Goal: Information Seeking & Learning: Learn about a topic

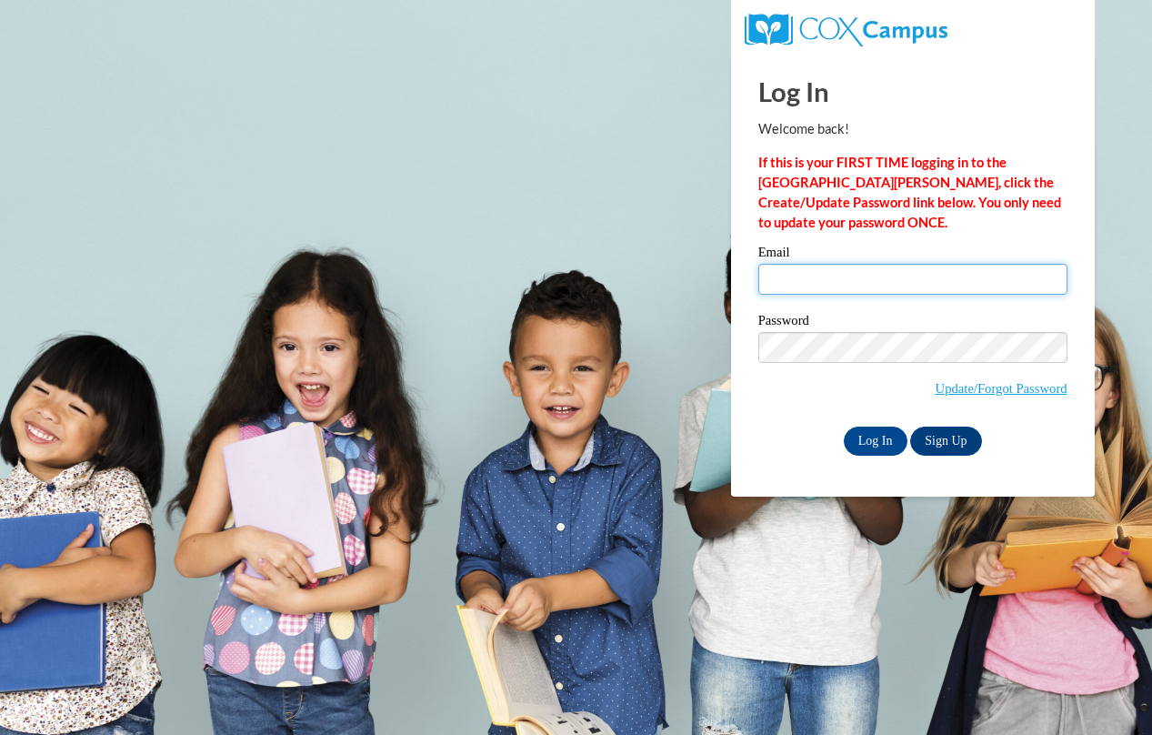
click at [860, 283] on input "Email" at bounding box center [913, 279] width 309 height 31
type input "[EMAIL_ADDRESS][DOMAIN_NAME]"
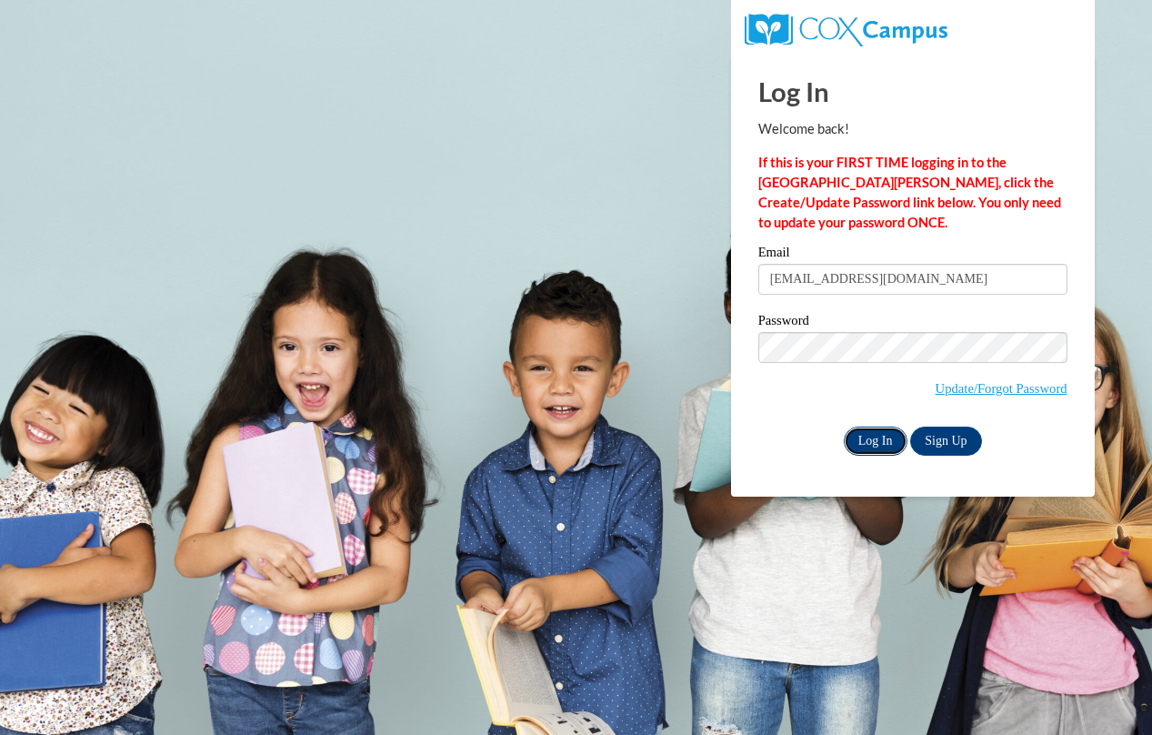
click at [870, 440] on input "Log In" at bounding box center [876, 441] width 64 height 29
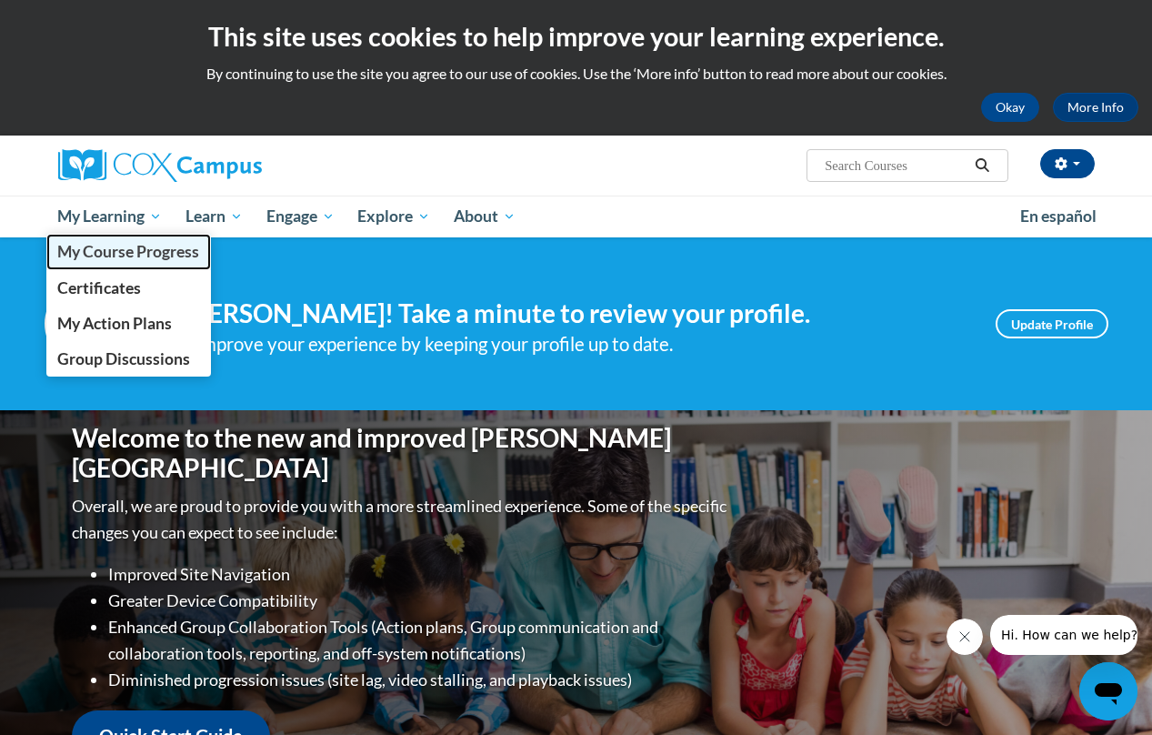
click at [133, 242] on span "My Course Progress" at bounding box center [128, 251] width 142 height 19
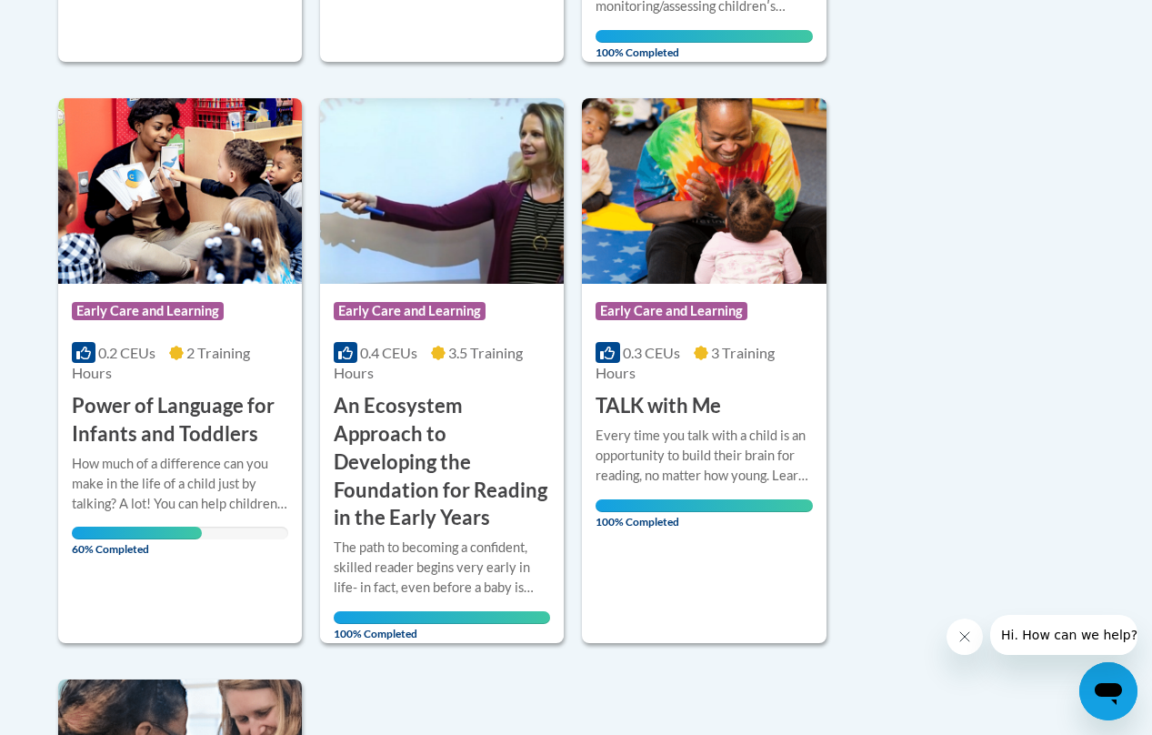
scroll to position [963, 0]
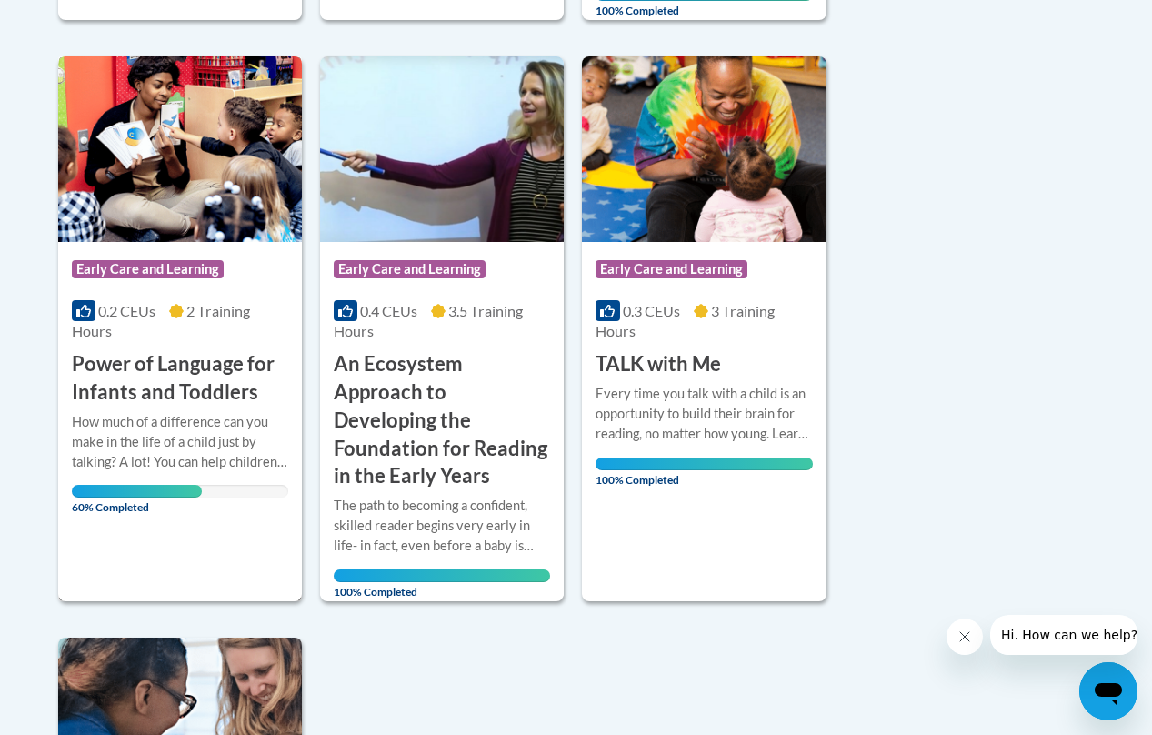
click at [191, 372] on h3 "Power of Language for Infants and Toddlers" at bounding box center [180, 378] width 216 height 56
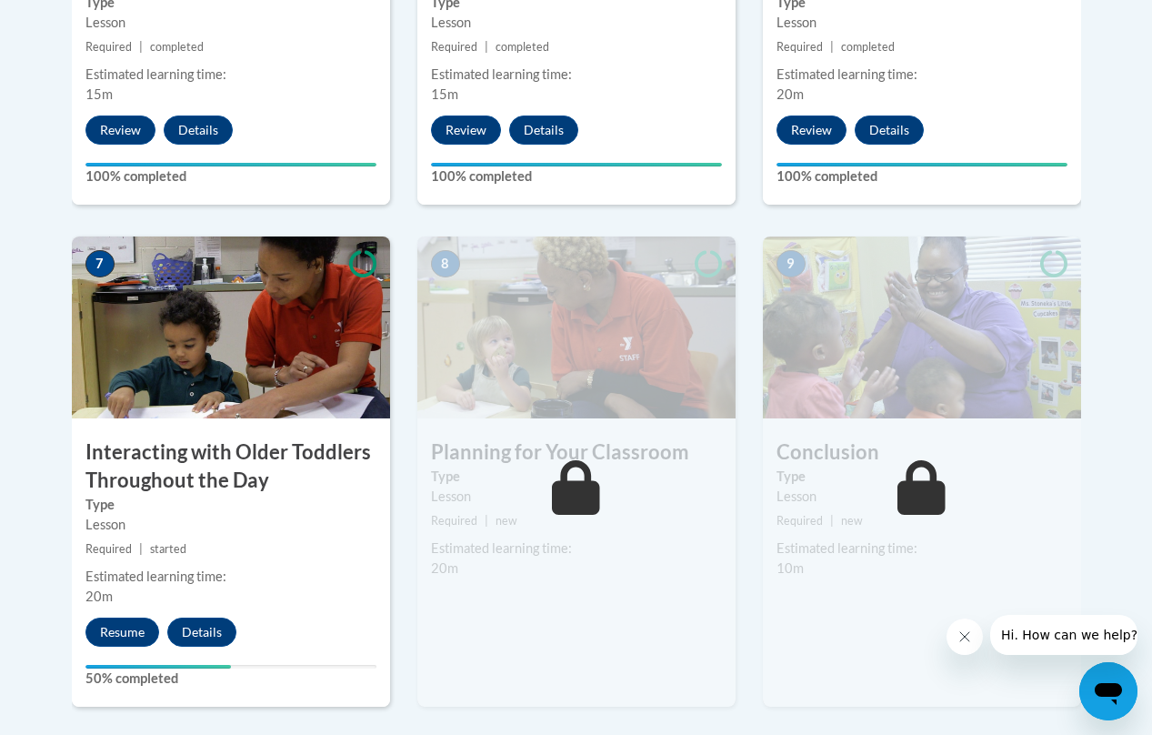
scroll to position [1428, 0]
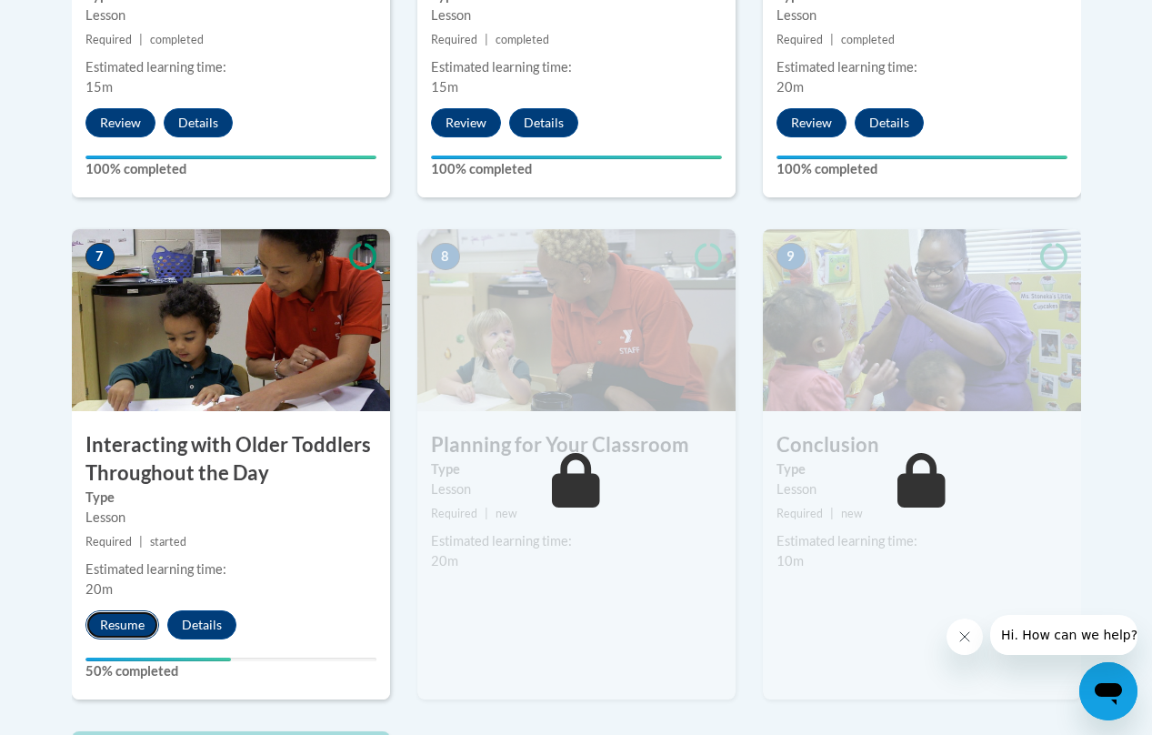
click at [135, 621] on button "Resume" at bounding box center [122, 624] width 74 height 29
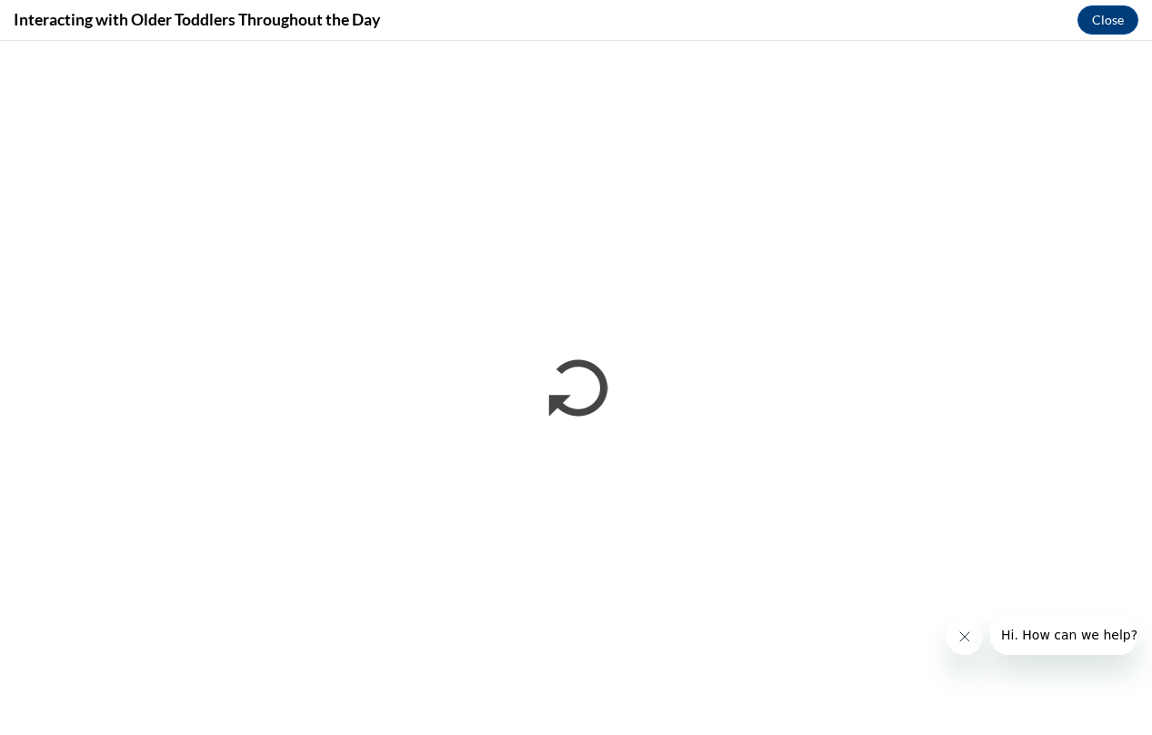
scroll to position [0, 0]
